Goal: Task Accomplishment & Management: Use online tool/utility

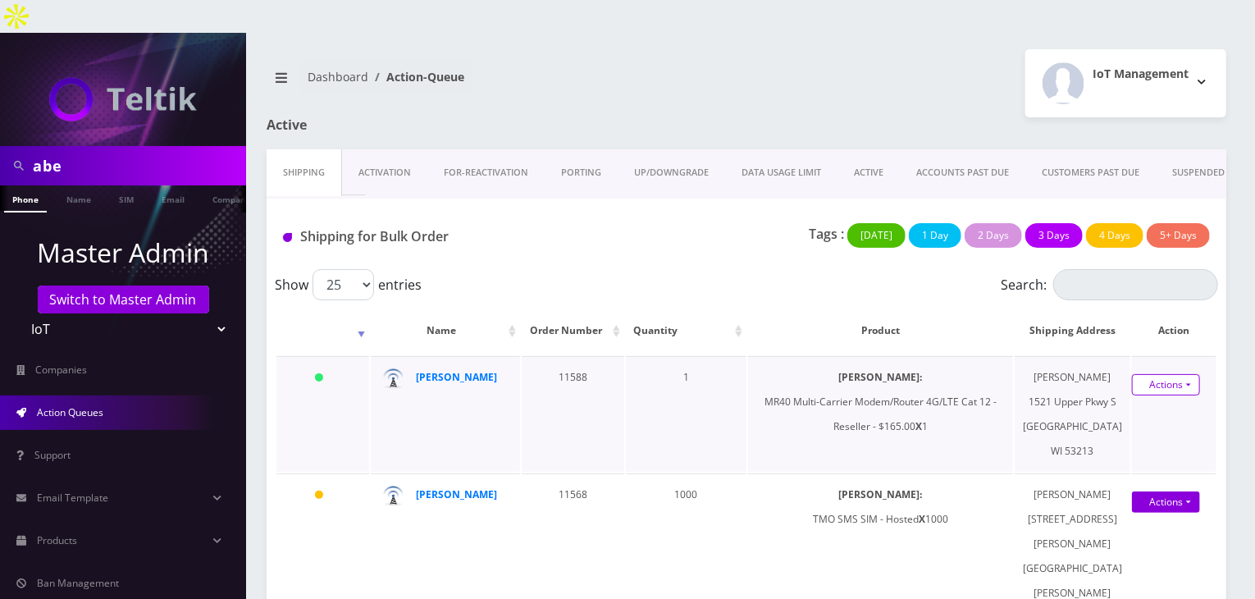
click at [1165, 375] on link "Actions" at bounding box center [1166, 384] width 68 height 21
click at [1152, 403] on link "Shipped" at bounding box center [1156, 415] width 131 height 25
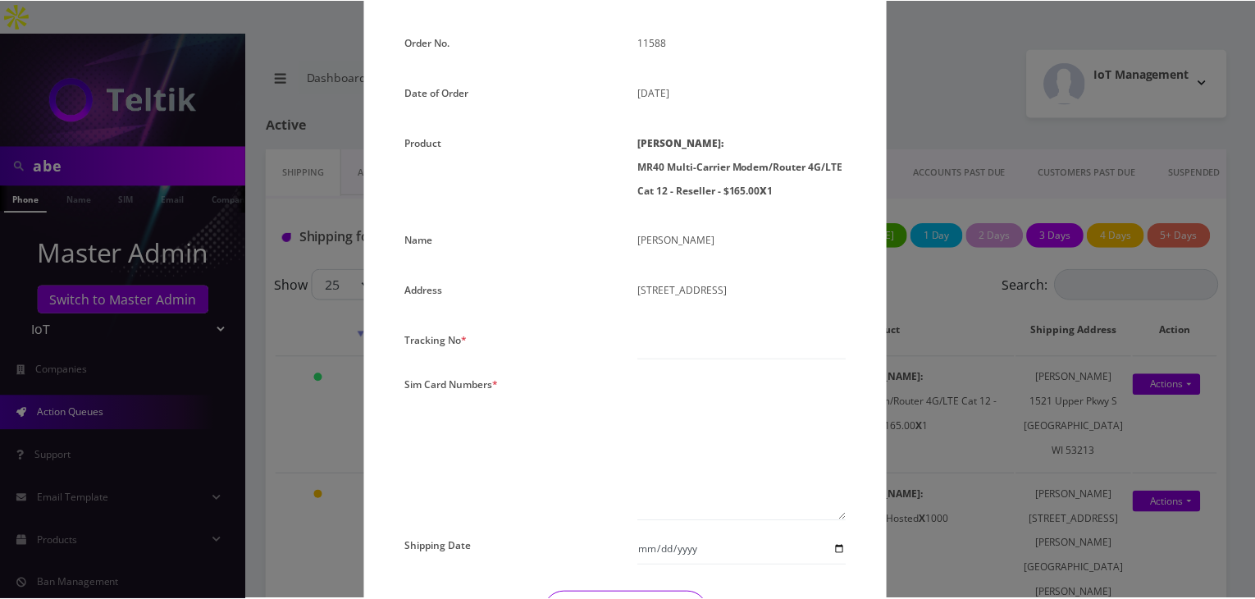
scroll to position [136, 0]
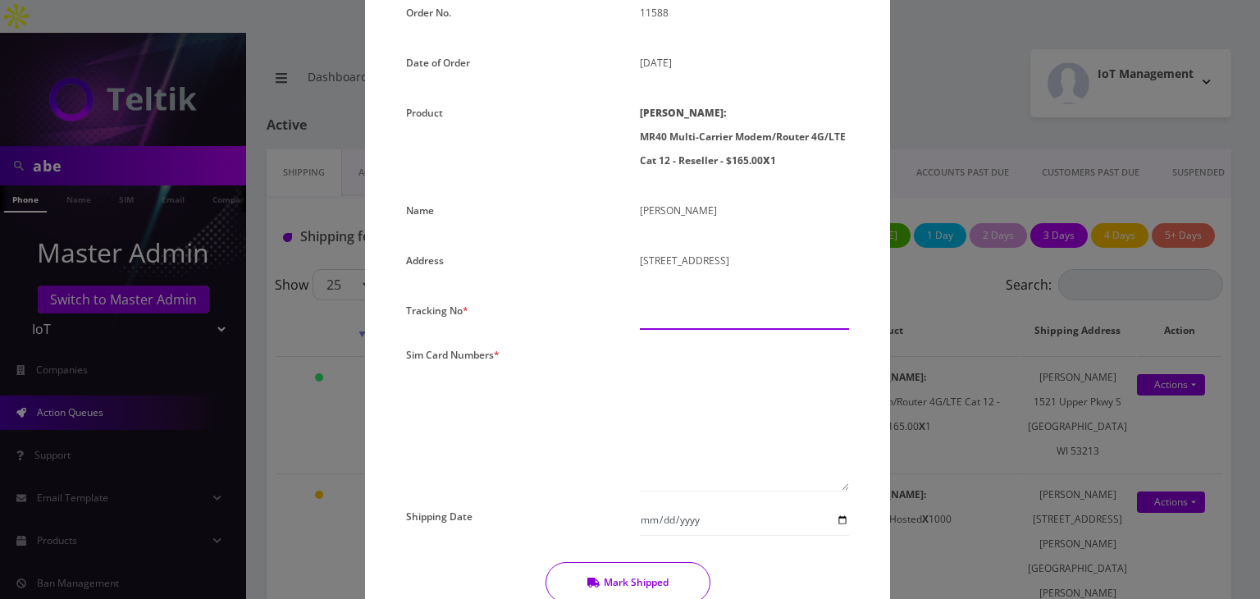
click at [681, 306] on input "text" at bounding box center [744, 314] width 209 height 31
paste input "1Z68A53T0354931640"
type input "1Z68A53T0354931640"
click at [676, 365] on textarea at bounding box center [744, 417] width 209 height 149
click at [742, 361] on textarea at bounding box center [744, 417] width 209 height 149
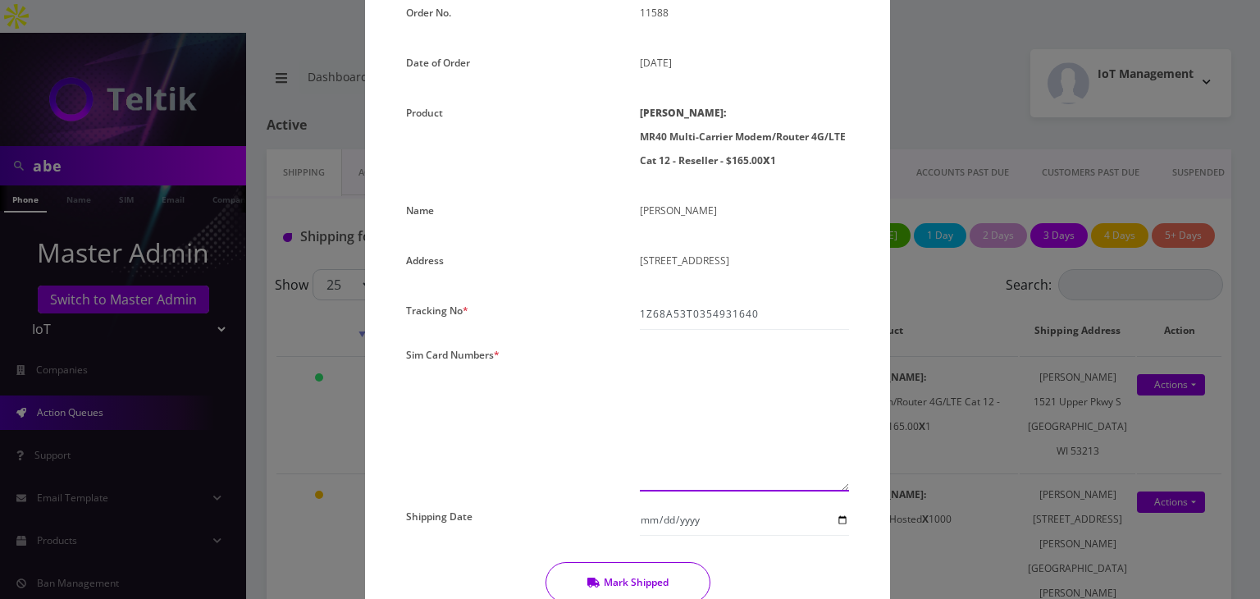
paste textarea "0000000000000000"
type textarea "00000000000000010813"
click at [837, 521] on input "Shipping Date" at bounding box center [744, 520] width 209 height 31
click at [840, 520] on input "Shipping Date" at bounding box center [744, 520] width 209 height 31
type input "[DATE]"
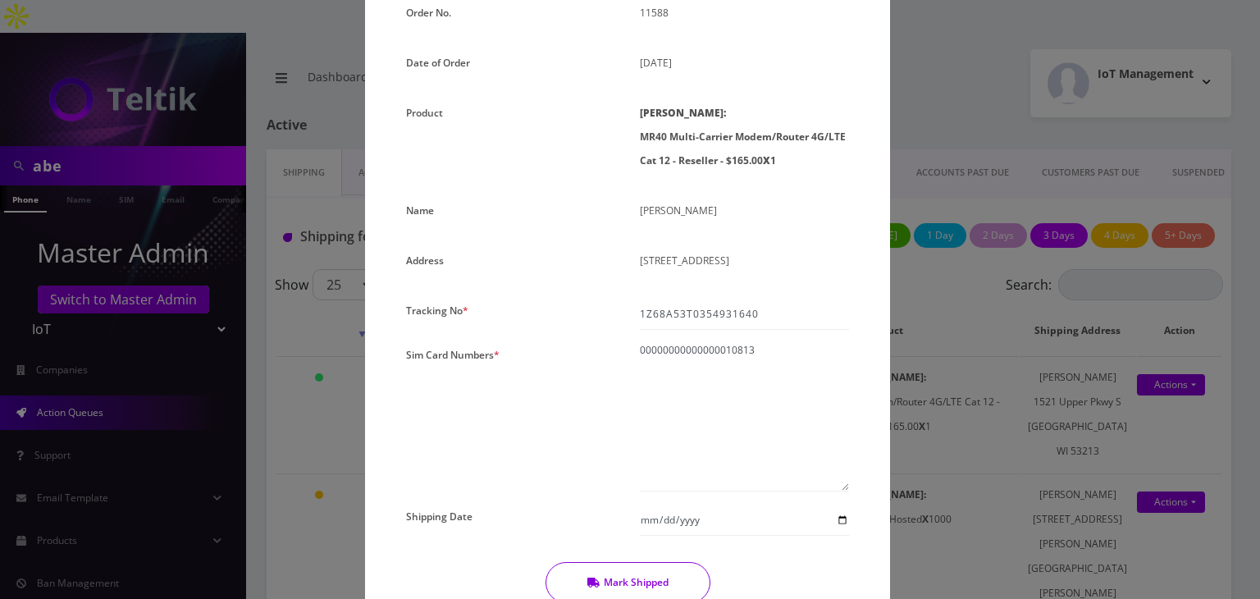
click at [669, 569] on button "Mark Shipped" at bounding box center [628, 582] width 165 height 41
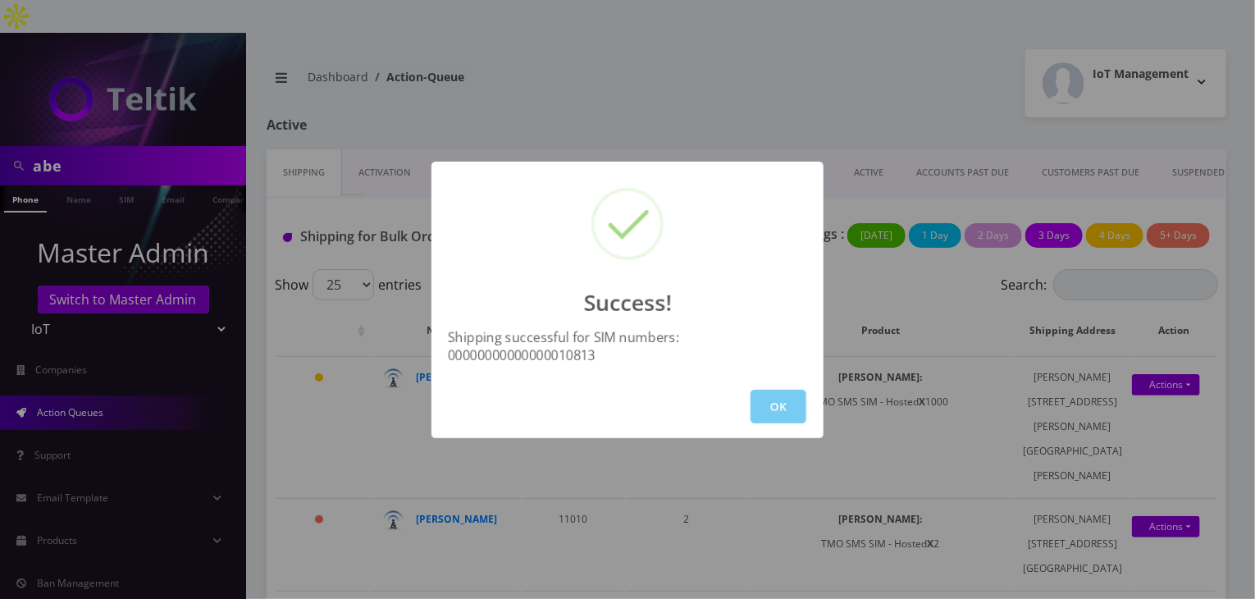
click at [784, 390] on button "OK" at bounding box center [779, 407] width 56 height 34
